Goal: Information Seeking & Learning: Compare options

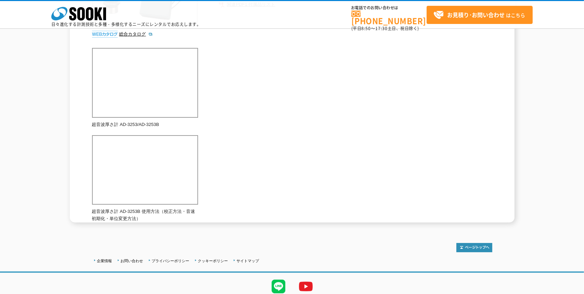
scroll to position [199, 0]
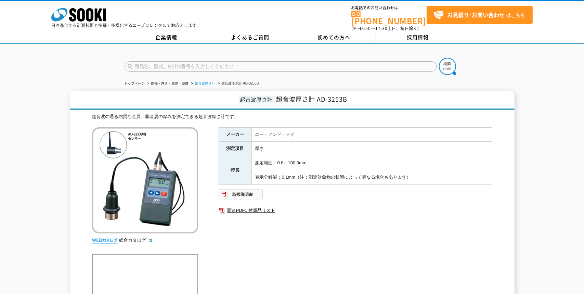
click at [202, 81] on link "超音波厚さ計" at bounding box center [205, 83] width 21 height 4
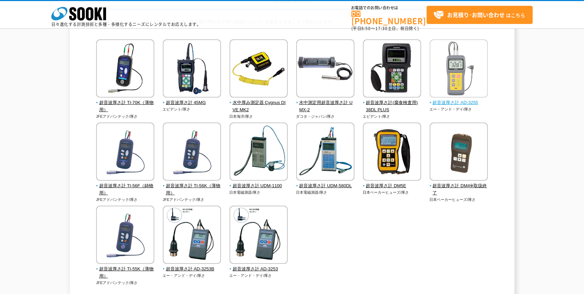
scroll to position [80, 0]
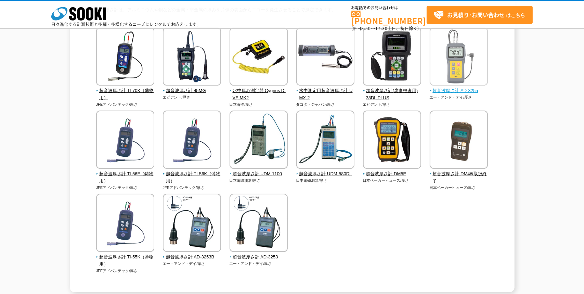
click at [471, 90] on span "超音波厚さ計 AD-3255" at bounding box center [459, 90] width 59 height 7
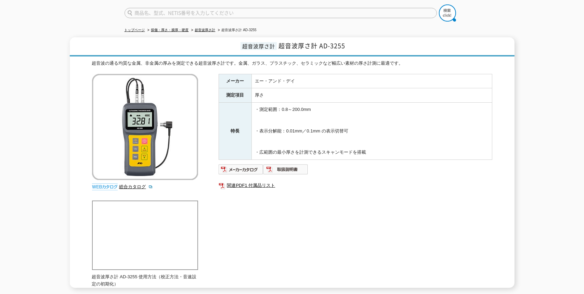
scroll to position [32, 0]
